Goal: Entertainment & Leisure: Consume media (video, audio)

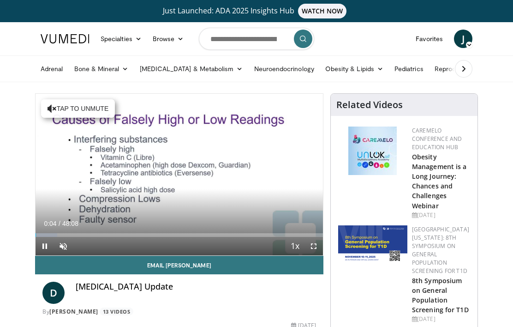
click at [314, 247] on span "Video Player" at bounding box center [314, 246] width 18 height 18
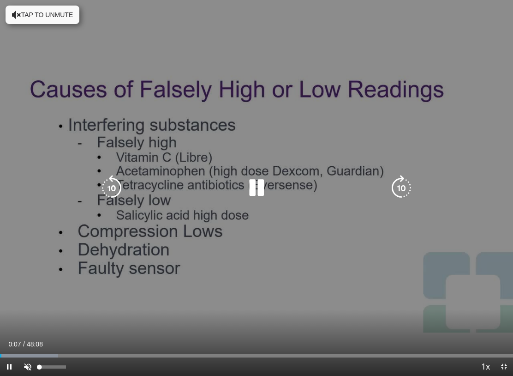
click at [29, 326] on span "Video Player" at bounding box center [27, 366] width 18 height 18
click at [403, 186] on icon "Video Player" at bounding box center [402, 188] width 26 height 26
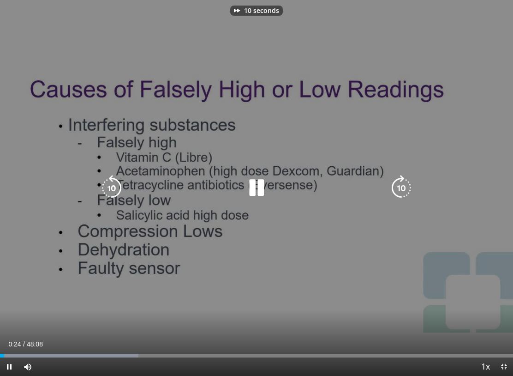
click at [403, 186] on icon "Video Player" at bounding box center [402, 188] width 26 height 26
click at [400, 187] on icon "Video Player" at bounding box center [402, 188] width 26 height 26
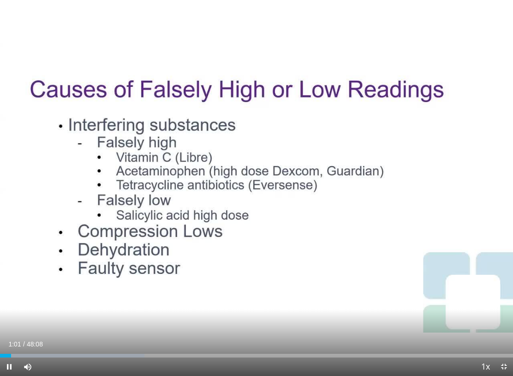
click at [392, 219] on div "40 seconds Tap to unmute" at bounding box center [256, 188] width 513 height 376
click at [411, 190] on div "40 seconds Tap to unmute" at bounding box center [256, 188] width 513 height 376
click at [407, 190] on div "40 seconds Tap to unmute" at bounding box center [256, 188] width 513 height 376
click at [406, 199] on div "40 seconds Tap to unmute" at bounding box center [256, 188] width 513 height 376
click at [406, 189] on div "40 seconds Tap to unmute" at bounding box center [256, 188] width 513 height 376
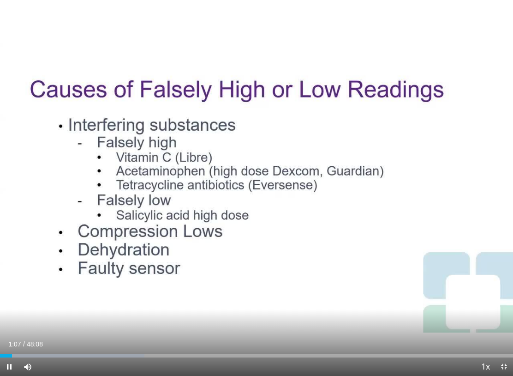
click at [406, 189] on div "40 seconds Tap to unmute" at bounding box center [256, 188] width 513 height 376
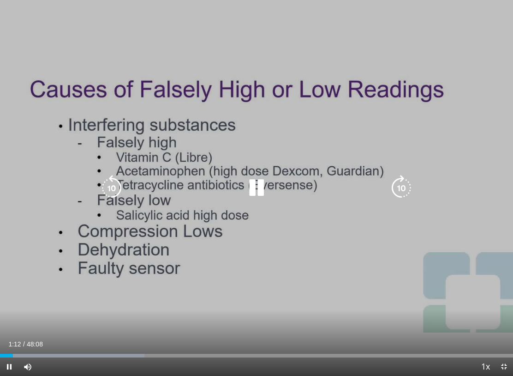
click at [399, 183] on icon "Video Player" at bounding box center [402, 188] width 26 height 26
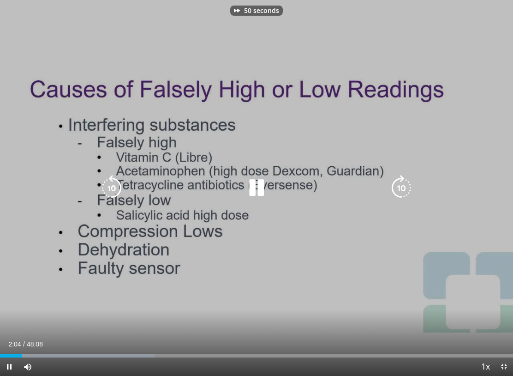
click at [399, 183] on icon "Video Player" at bounding box center [402, 188] width 26 height 26
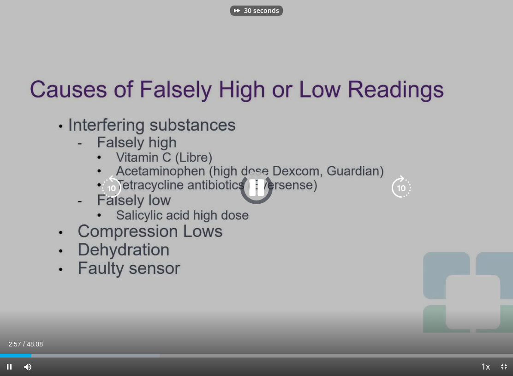
click at [399, 183] on icon "Video Player" at bounding box center [402, 188] width 26 height 26
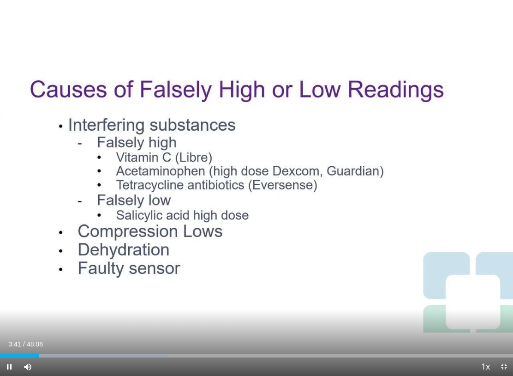
click at [402, 187] on div "80 seconds Tap to unmute" at bounding box center [256, 188] width 513 height 376
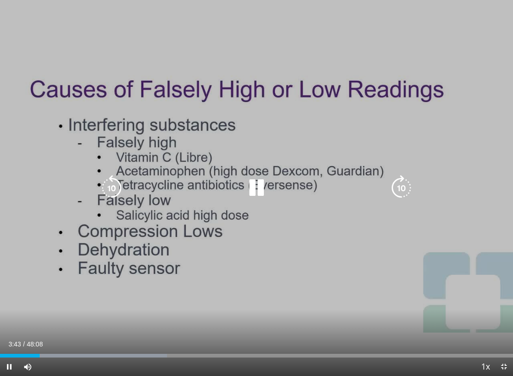
click at [268, 189] on icon "Video Player" at bounding box center [257, 188] width 26 height 26
